Goal: Information Seeking & Learning: Learn about a topic

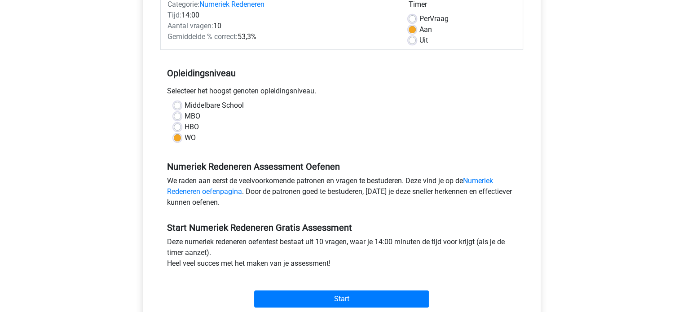
scroll to position [126, 0]
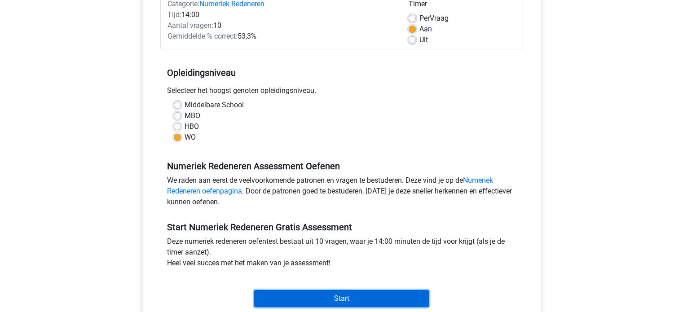
click at [369, 296] on input "Start" at bounding box center [341, 298] width 175 height 17
click at [313, 299] on input "Start" at bounding box center [341, 298] width 175 height 17
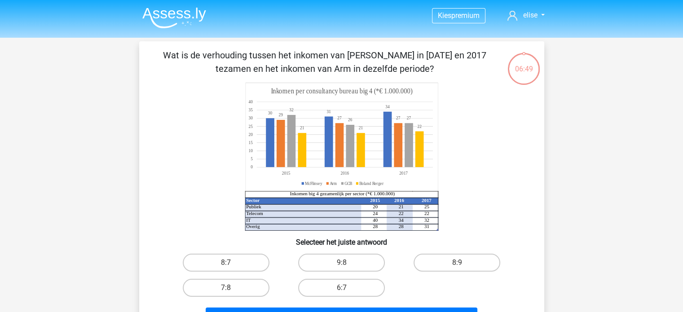
click at [159, 16] on img at bounding box center [174, 17] width 64 height 21
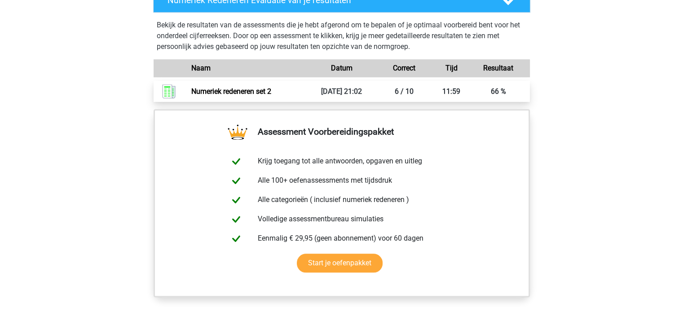
scroll to position [545, 0]
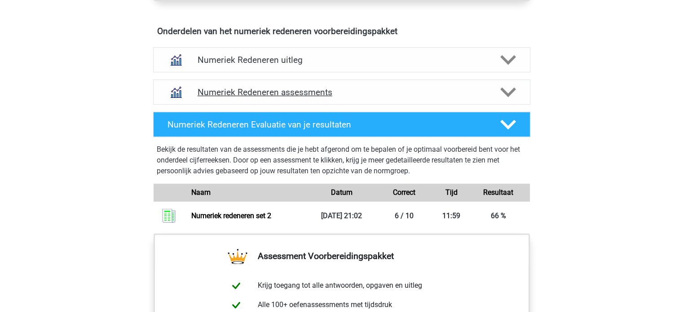
click at [355, 90] on h4 "Numeriek Redeneren assessments" at bounding box center [342, 92] width 288 height 10
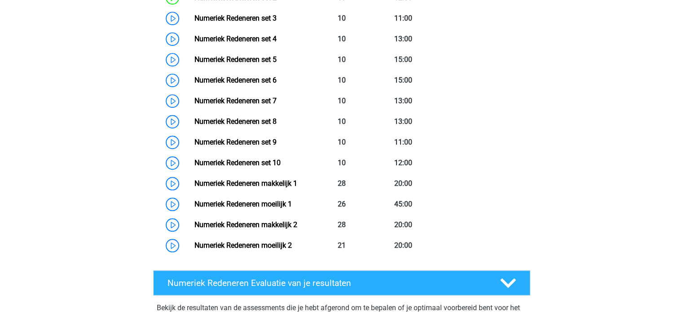
scroll to position [741, 0]
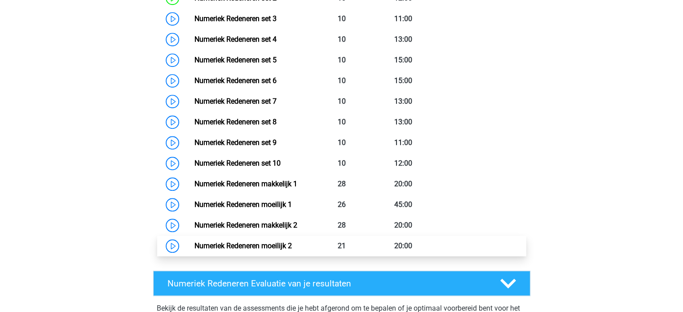
click at [232, 244] on link "Numeriek Redeneren moeilijk 2" at bounding box center [244, 246] width 98 height 9
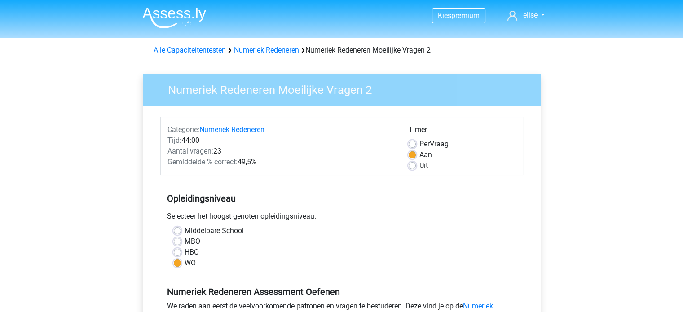
click at [420, 168] on label "Uit" at bounding box center [424, 165] width 9 height 11
click at [411, 168] on input "Uit" at bounding box center [412, 164] width 7 height 9
radio input "true"
click at [420, 156] on label "Aan" at bounding box center [426, 155] width 13 height 11
click at [412, 156] on input "Aan" at bounding box center [412, 154] width 7 height 9
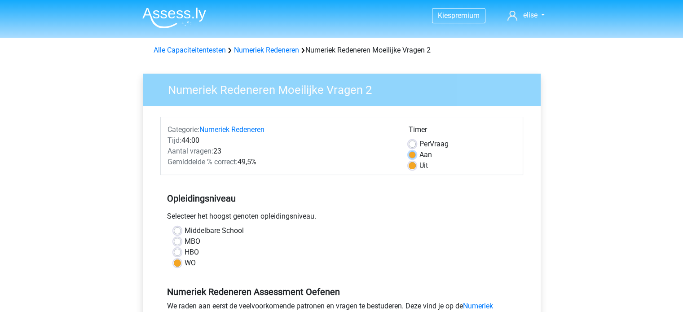
radio input "true"
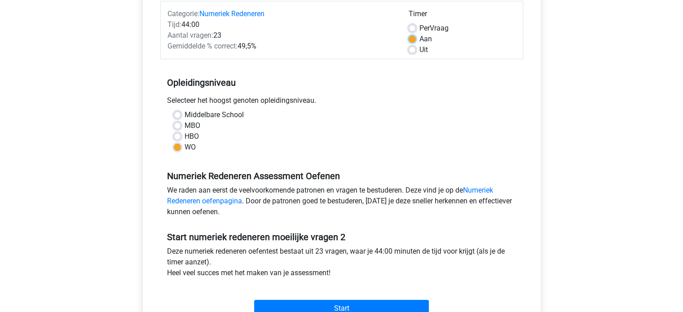
scroll to position [116, 0]
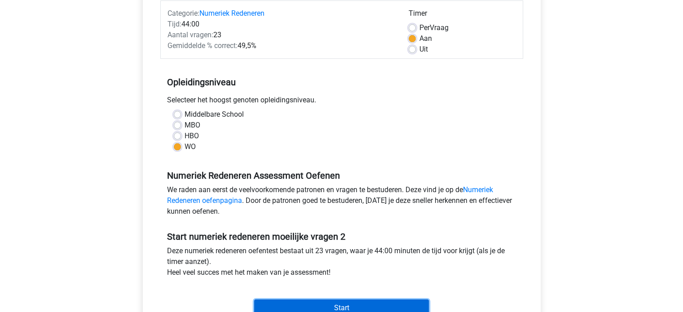
click at [355, 309] on input "Start" at bounding box center [341, 308] width 175 height 17
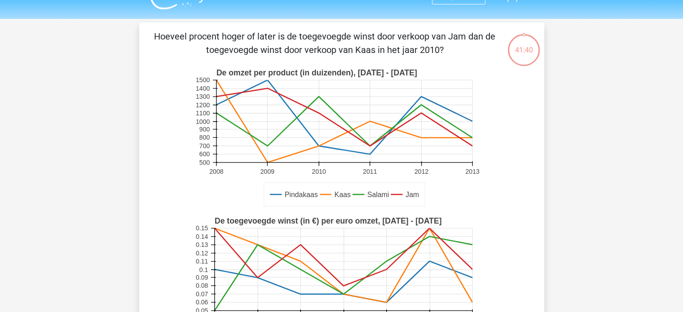
scroll to position [167, 0]
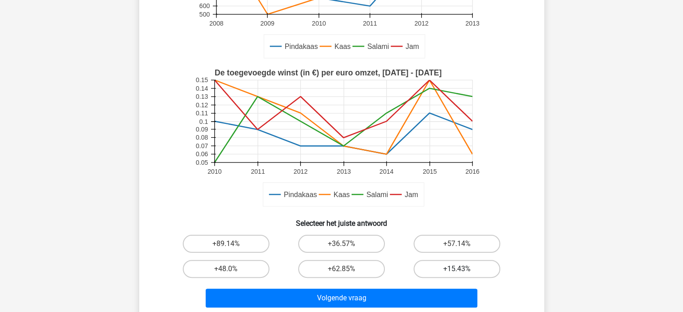
click at [454, 269] on label "+15.43%" at bounding box center [457, 269] width 87 height 18
click at [457, 269] on input "+15.43%" at bounding box center [460, 272] width 6 height 6
radio input "true"
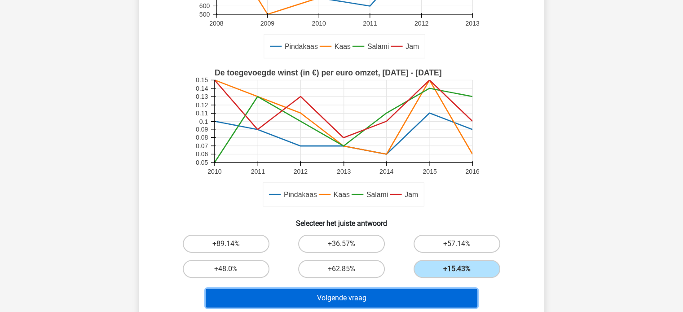
click at [385, 290] on button "Volgende vraag" at bounding box center [342, 298] width 272 height 19
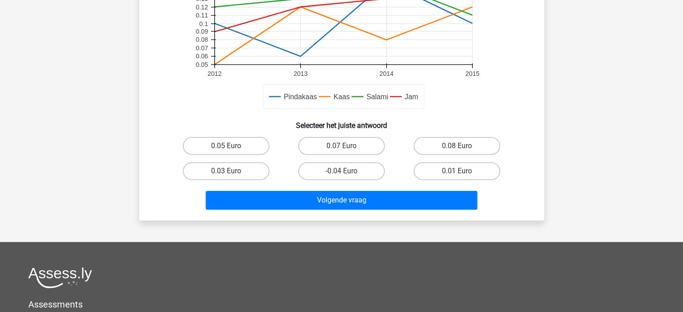
scroll to position [0, 0]
